Goal: Register for event/course

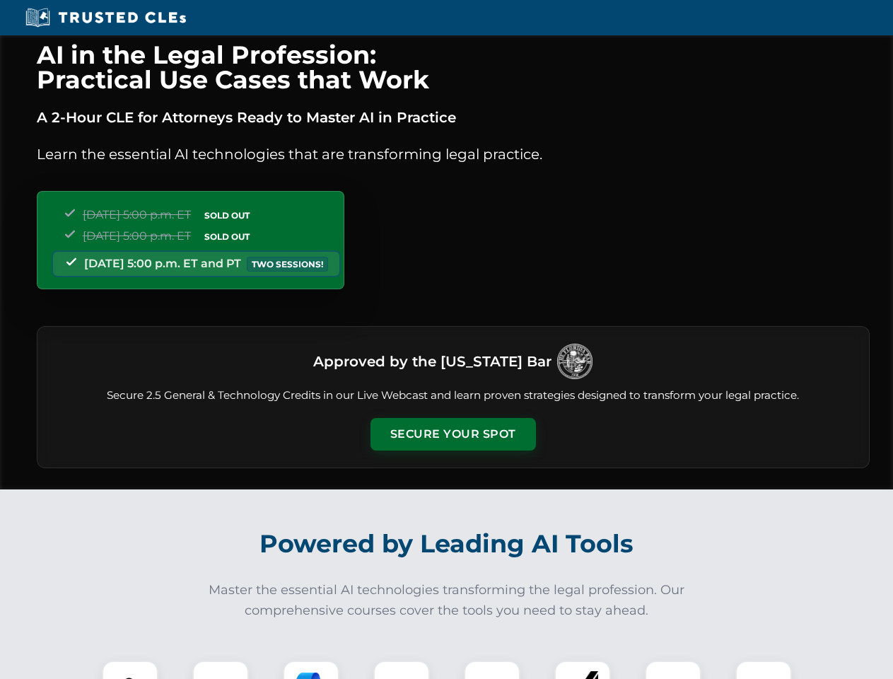
click at [453, 434] on button "Secure Your Spot" at bounding box center [454, 434] width 166 height 33
click at [130, 670] on img at bounding box center [130, 689] width 41 height 41
